Goal: Task Accomplishment & Management: Use online tool/utility

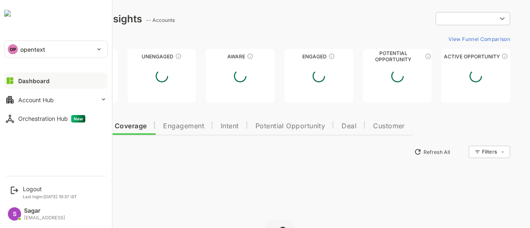
type input "**********"
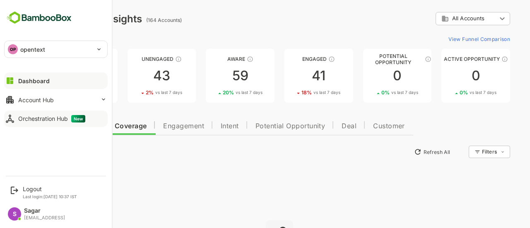
click at [65, 120] on div "Orchestration Hub New" at bounding box center [51, 118] width 67 height 7
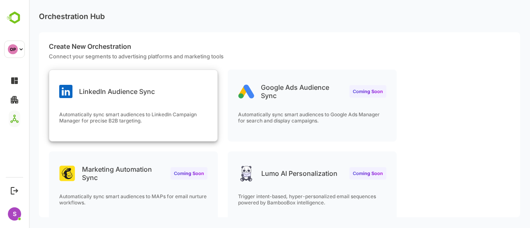
click at [159, 105] on div "LinkedIn Audience Sync Automatically sync smart audiences to LinkedIn Campaign …" at bounding box center [133, 105] width 168 height 71
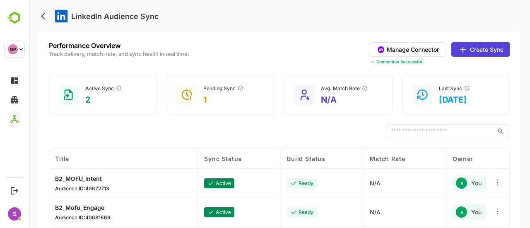
click at [415, 48] on button "Manage Connector" at bounding box center [407, 49] width 77 height 14
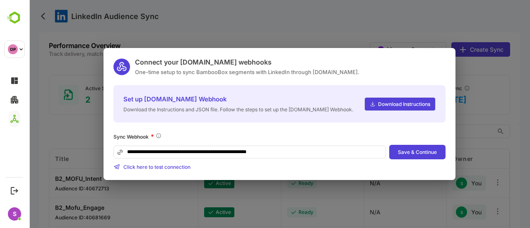
click at [400, 151] on button "Save & Continue" at bounding box center [417, 152] width 56 height 14
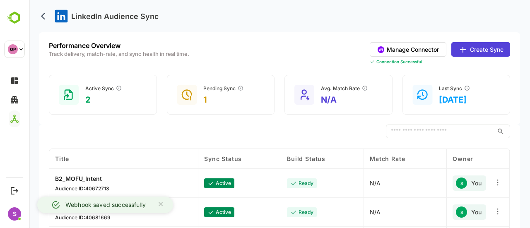
scroll to position [12, 0]
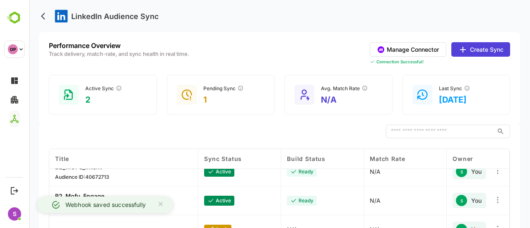
click at [475, 53] on button "Create Sync" at bounding box center [480, 49] width 59 height 14
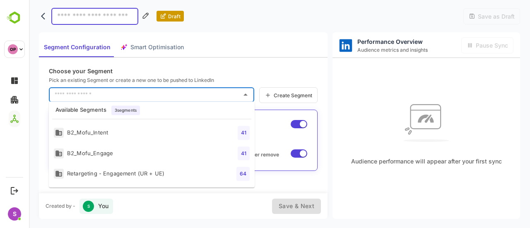
click at [154, 91] on input "text" at bounding box center [145, 94] width 185 height 13
click at [115, 172] on div "Retargeting - Engagement (UR + UE)" at bounding box center [109, 174] width 110 height 10
type input "**********"
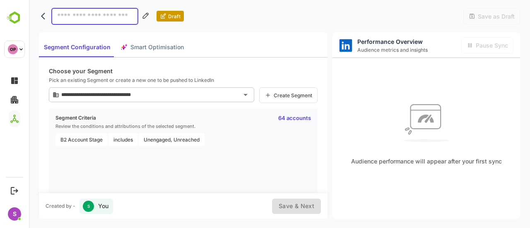
click at [71, 20] on input at bounding box center [94, 16] width 87 height 17
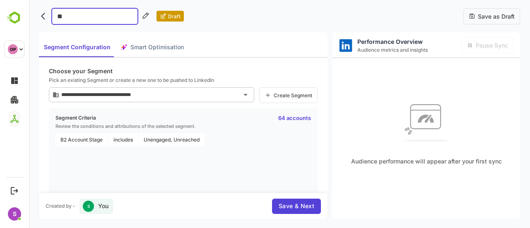
type input "*"
type input "**********"
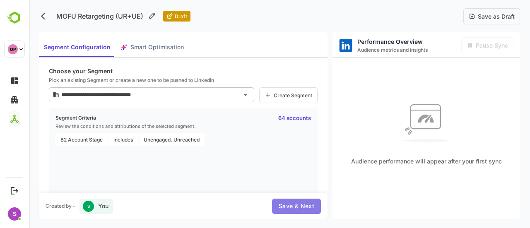
click at [298, 206] on span "Save & Next" at bounding box center [296, 206] width 36 height 10
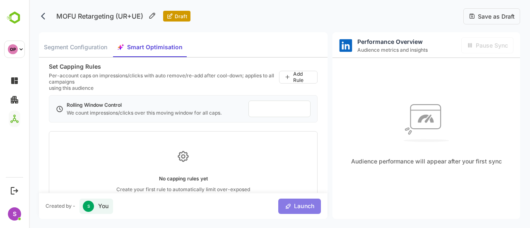
click at [298, 206] on span "Launch" at bounding box center [302, 206] width 23 height 10
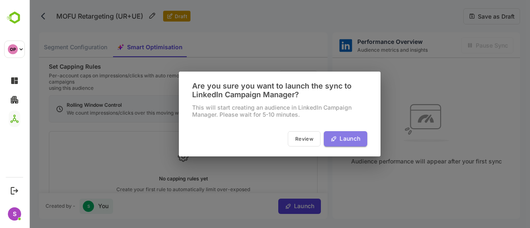
click at [355, 133] on button "Launch" at bounding box center [345, 138] width 43 height 15
